Goal: Find specific page/section: Find specific page/section

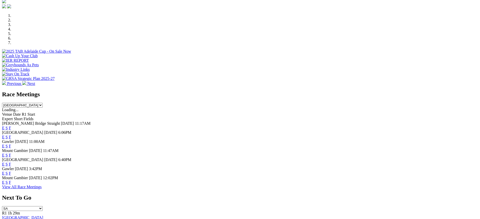
scroll to position [180, 0]
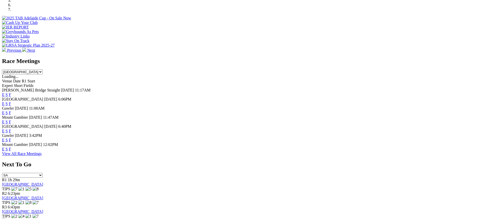
click at [11, 111] on link "F" at bounding box center [10, 113] width 2 height 4
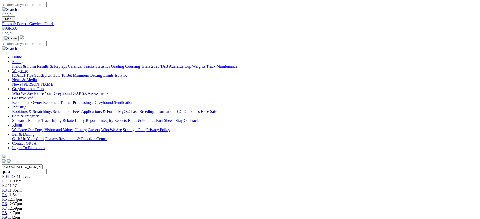
click at [17, 26] on img at bounding box center [9, 28] width 15 height 5
